Goal: Task Accomplishment & Management: Use online tool/utility

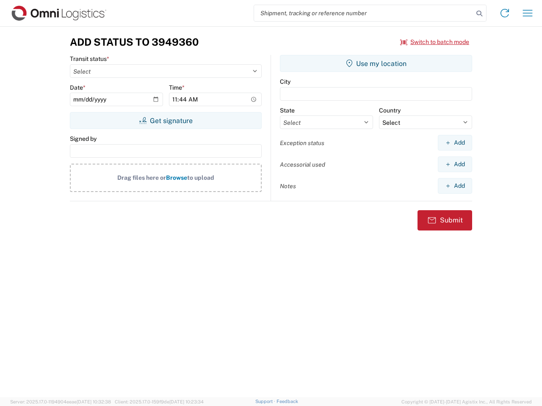
click at [364, 13] on input "search" at bounding box center [363, 13] width 219 height 16
click at [479, 14] on icon at bounding box center [479, 14] width 12 height 12
click at [505, 13] on icon at bounding box center [505, 13] width 14 height 14
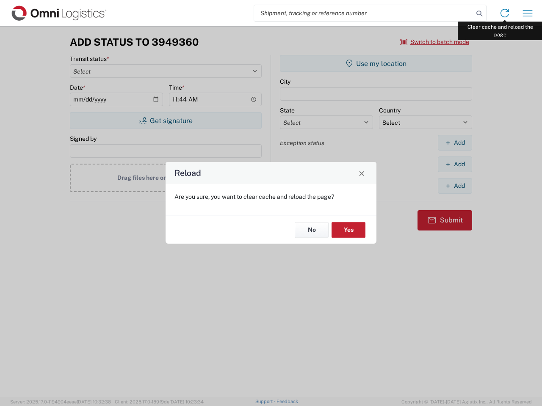
click at [527, 13] on div "Reload Are you sure, you want to clear cache and reload the page? No Yes" at bounding box center [271, 203] width 542 height 406
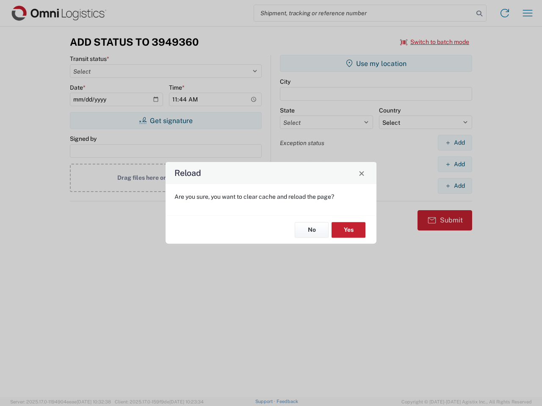
click at [435, 42] on div "Reload Are you sure, you want to clear cache and reload the page? No Yes" at bounding box center [271, 203] width 542 height 406
click at [166, 121] on div "Reload Are you sure, you want to clear cache and reload the page? No Yes" at bounding box center [271, 203] width 542 height 406
click at [376, 63] on div "Reload Are you sure, you want to clear cache and reload the page? No Yes" at bounding box center [271, 203] width 542 height 406
click at [455, 143] on div "Reload Are you sure, you want to clear cache and reload the page? No Yes" at bounding box center [271, 203] width 542 height 406
click at [455, 164] on div "Reload Are you sure, you want to clear cache and reload the page? No Yes" at bounding box center [271, 203] width 542 height 406
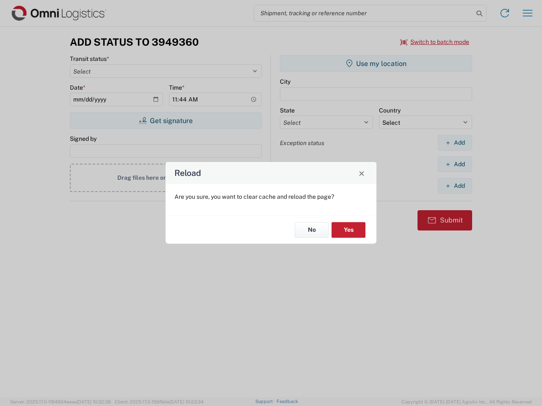
click at [455, 186] on div "Reload Are you sure, you want to clear cache and reload the page? No Yes" at bounding box center [271, 203] width 542 height 406
